Goal: Register for event/course

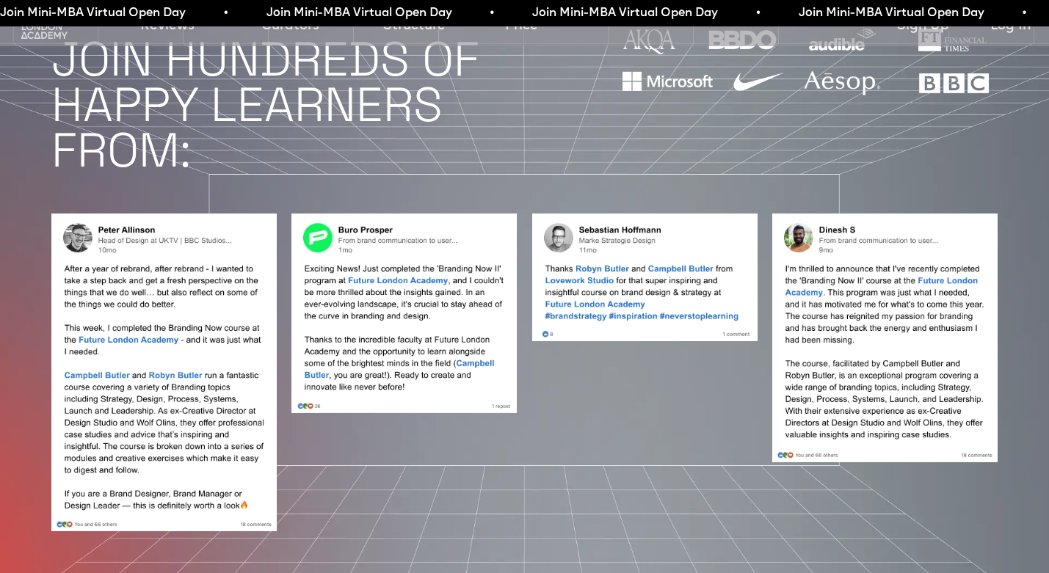
scroll to position [1275, 0]
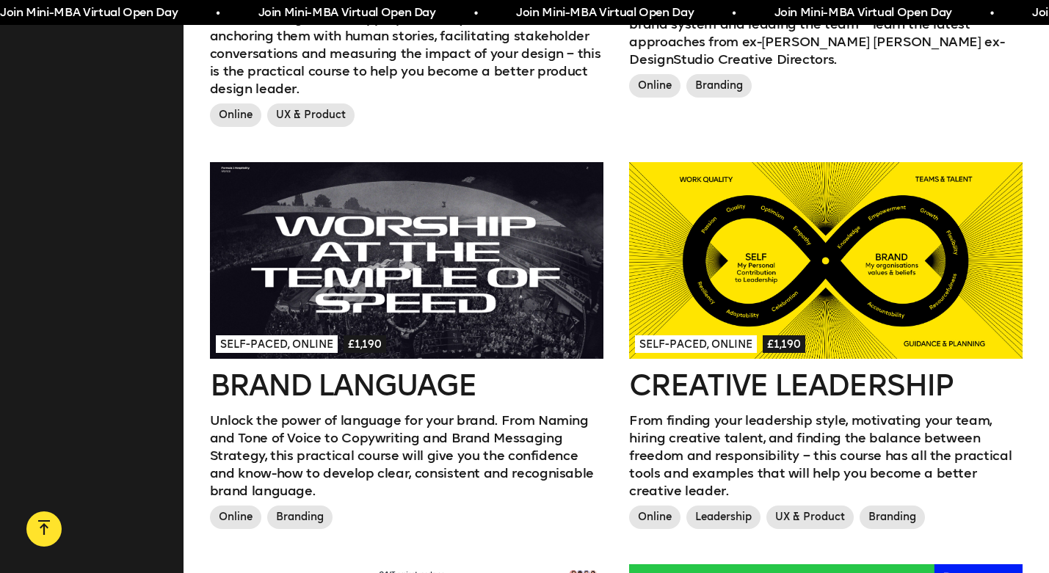
scroll to position [1173, 0]
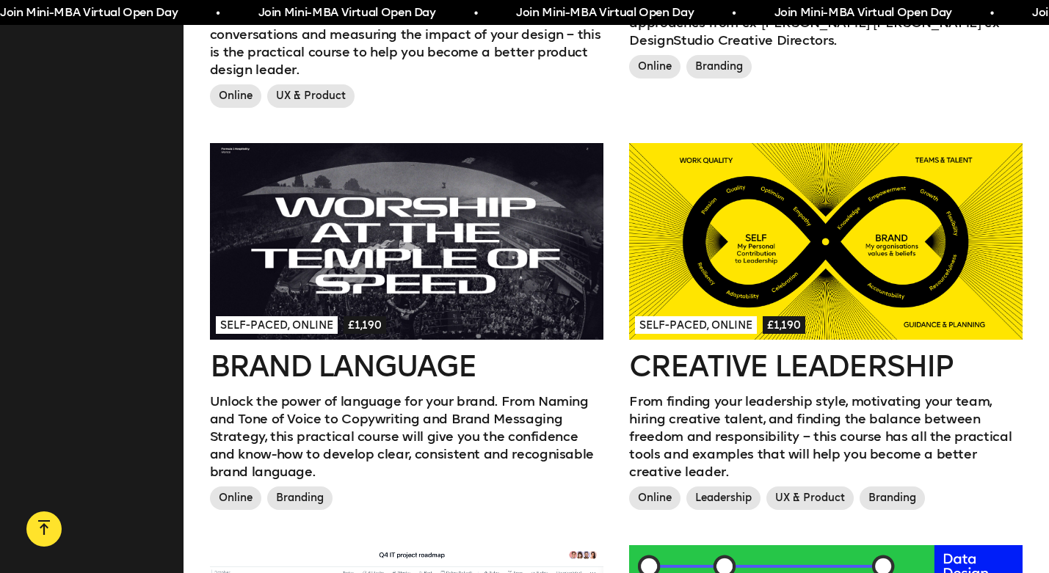
click at [487, 224] on div at bounding box center [406, 241] width 393 height 197
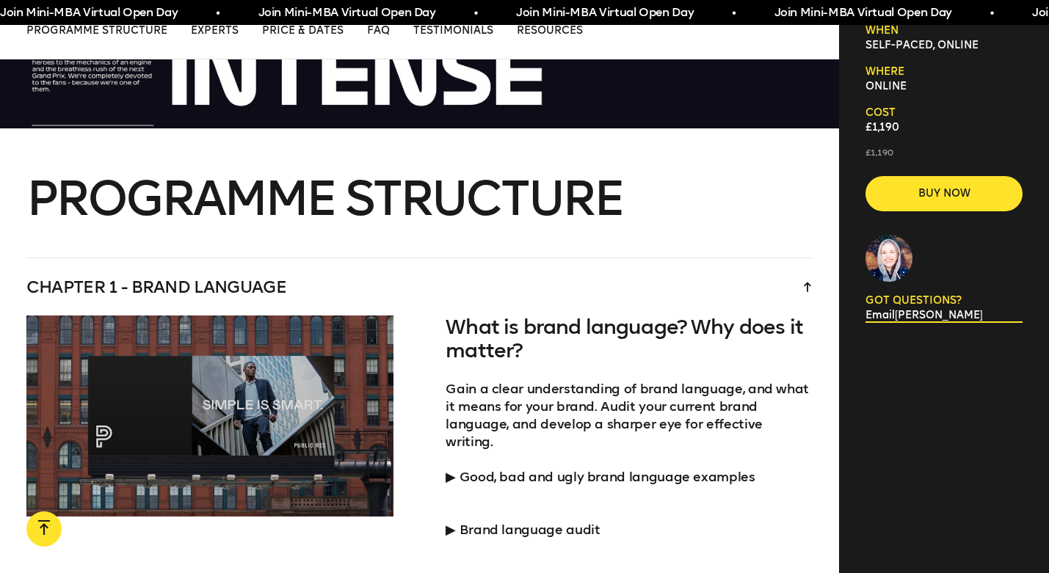
scroll to position [2421, 0]
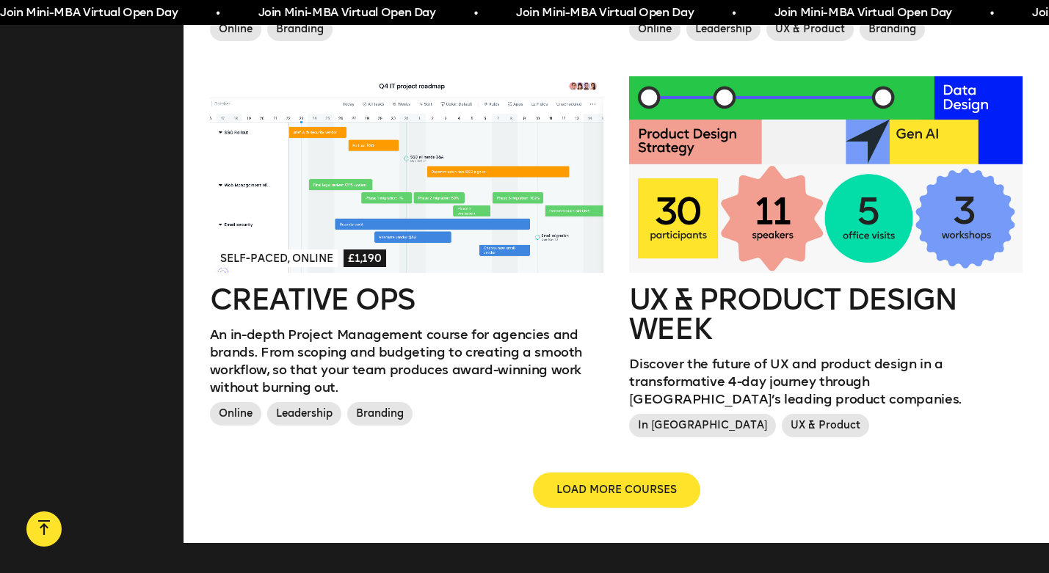
scroll to position [1755, 0]
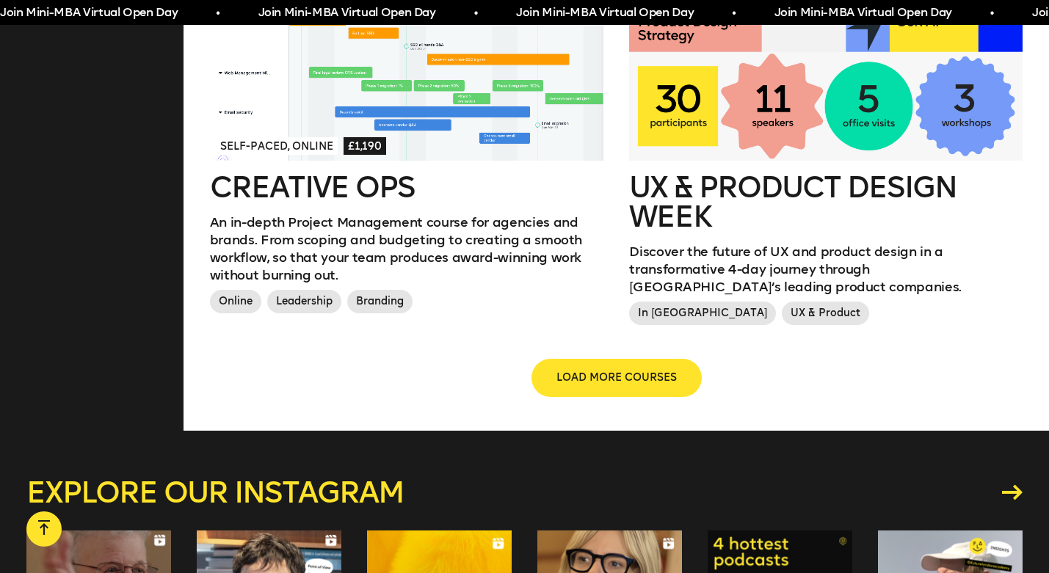
click at [595, 371] on span "LOAD MORE COURSES" at bounding box center [616, 378] width 120 height 15
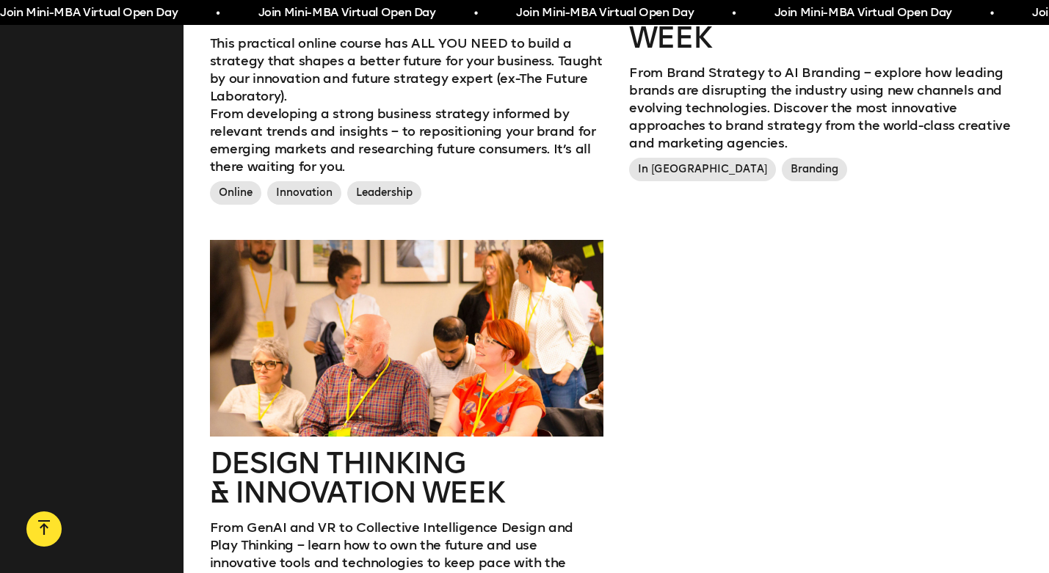
scroll to position [3171, 0]
